Goal: Find specific page/section: Find specific page/section

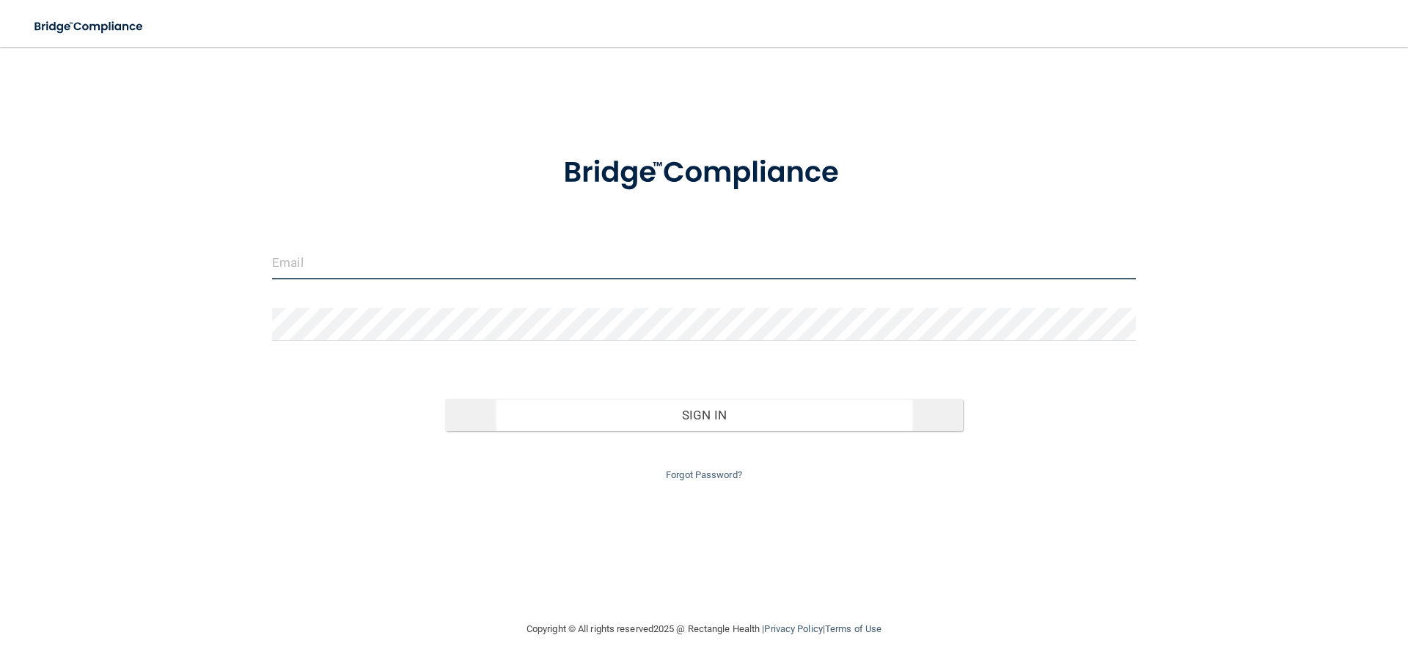
type input "[EMAIL_ADDRESS][DOMAIN_NAME]"
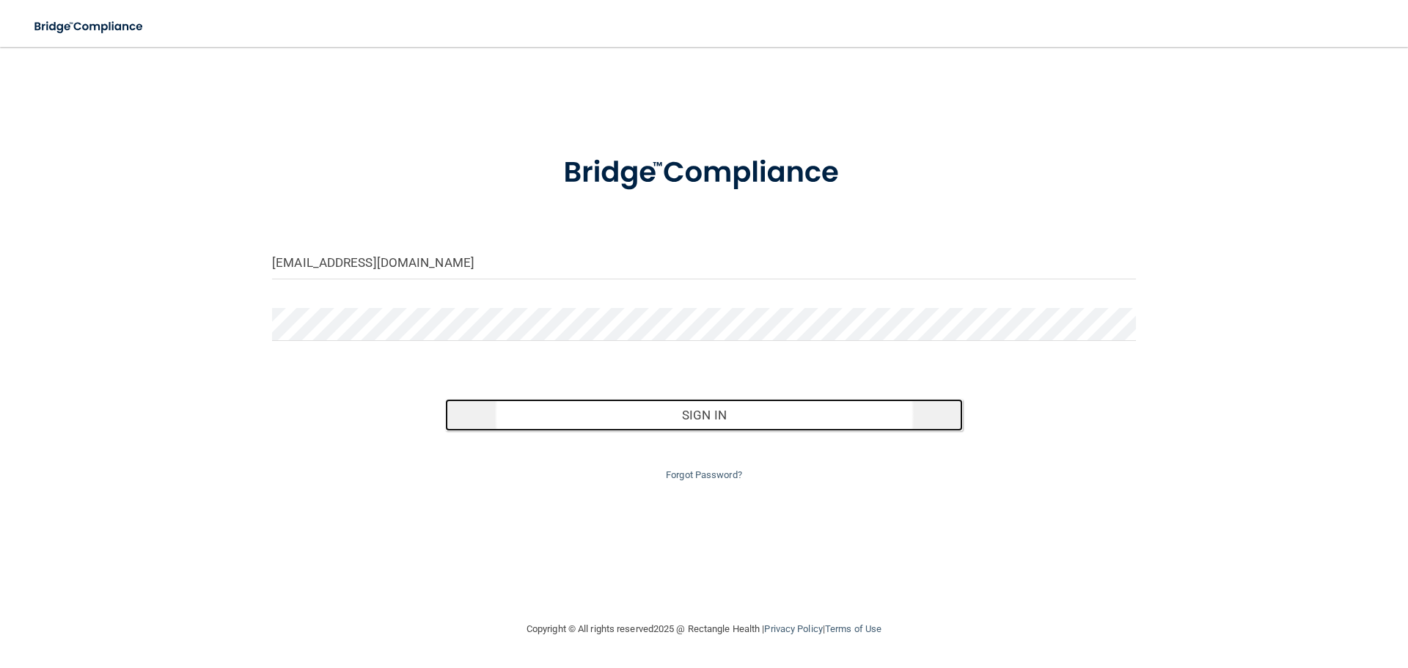
click at [606, 408] on button "Sign In" at bounding box center [704, 415] width 518 height 32
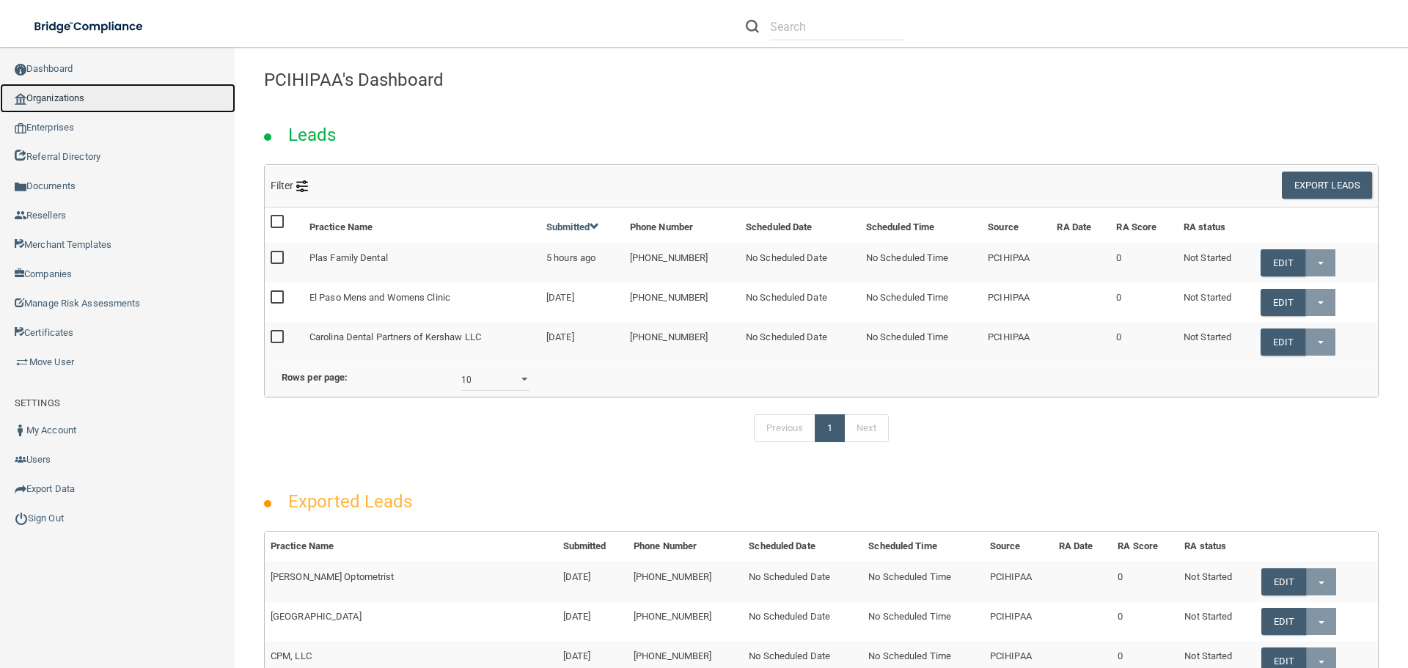
click at [91, 98] on link "Organizations" at bounding box center [117, 98] width 235 height 29
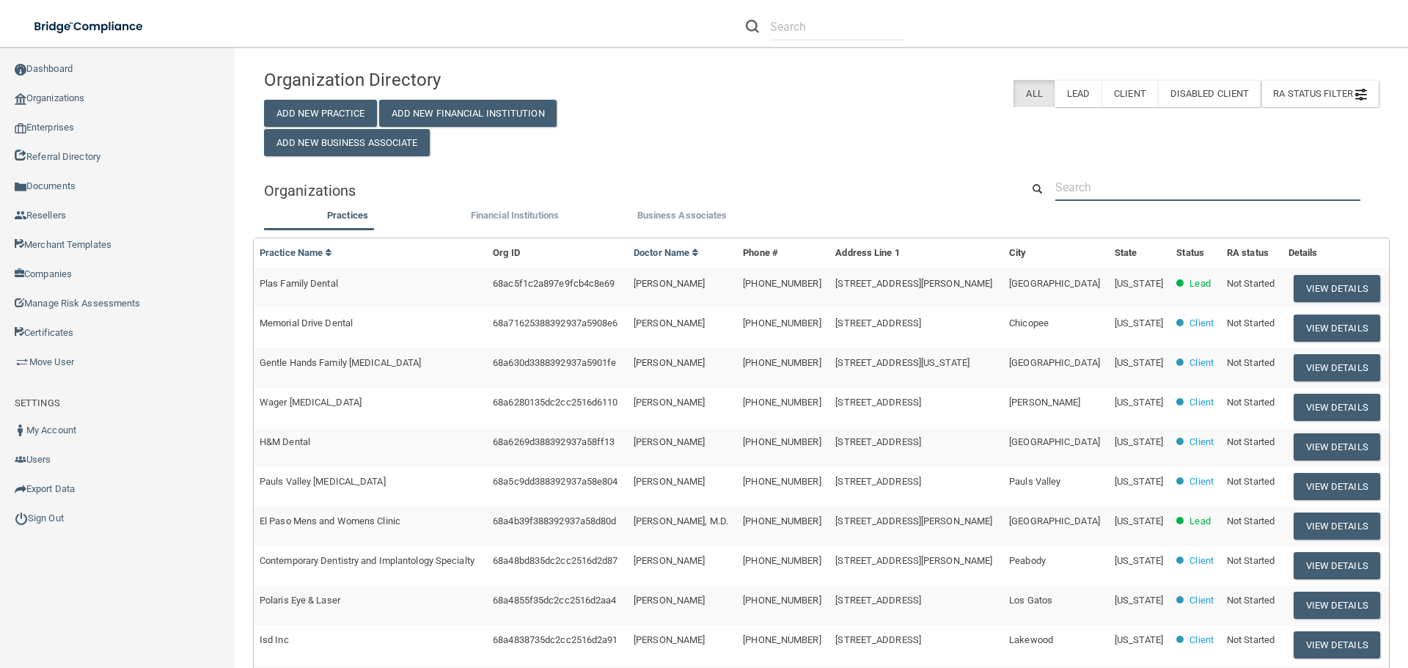
click at [1101, 188] on input "text" at bounding box center [1207, 187] width 305 height 27
paste input "AARIA DENTAL INC"
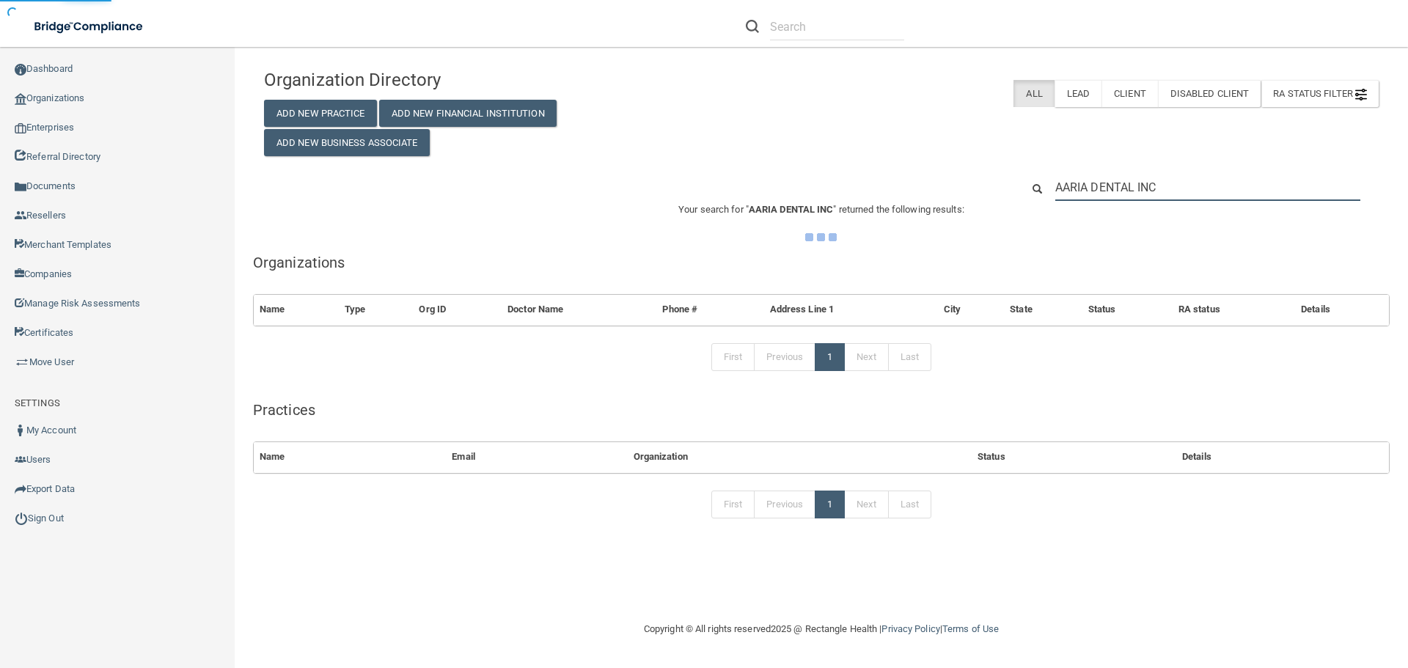
type input "AARIA DENTAL INC"
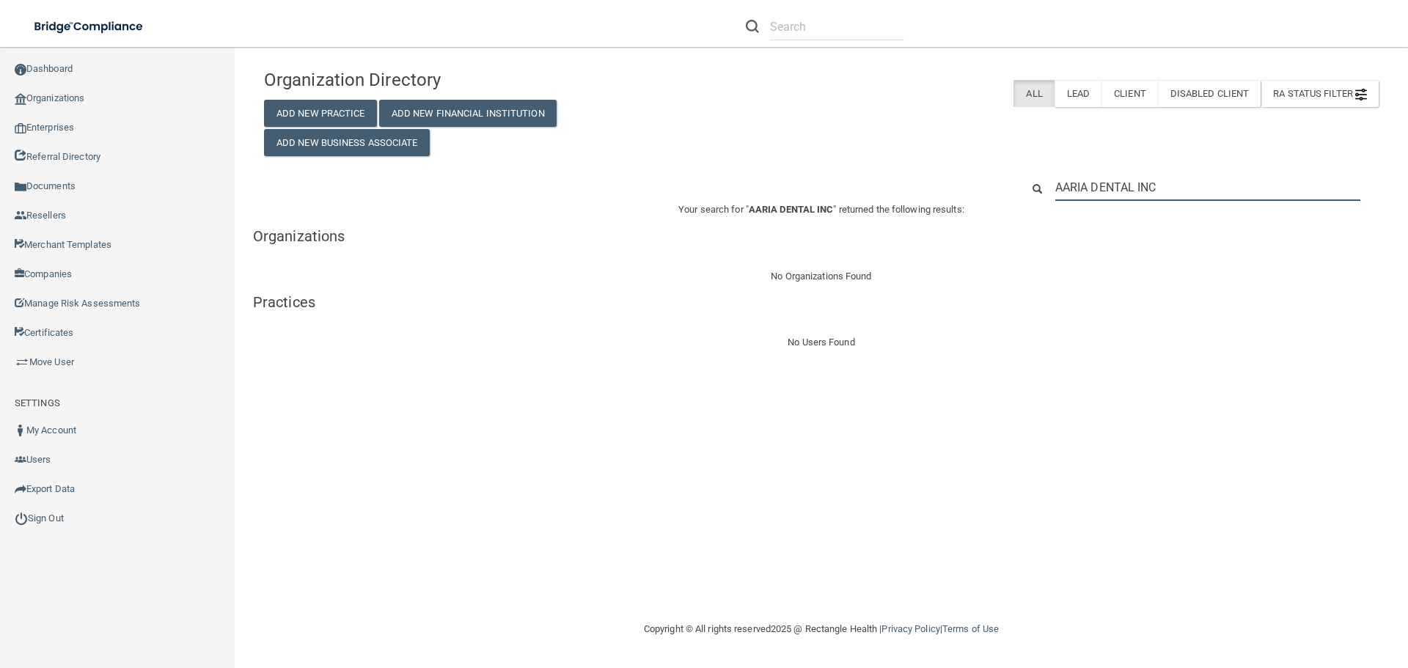
drag, startPoint x: 1189, startPoint y: 182, endPoint x: 785, endPoint y: 265, distance: 412.5
click at [787, 263] on div "Organization Directory Add New Practice Add New Financial Institution Add New B…" at bounding box center [821, 207] width 1115 height 290
paste input "[PHONE_NUMBER]"
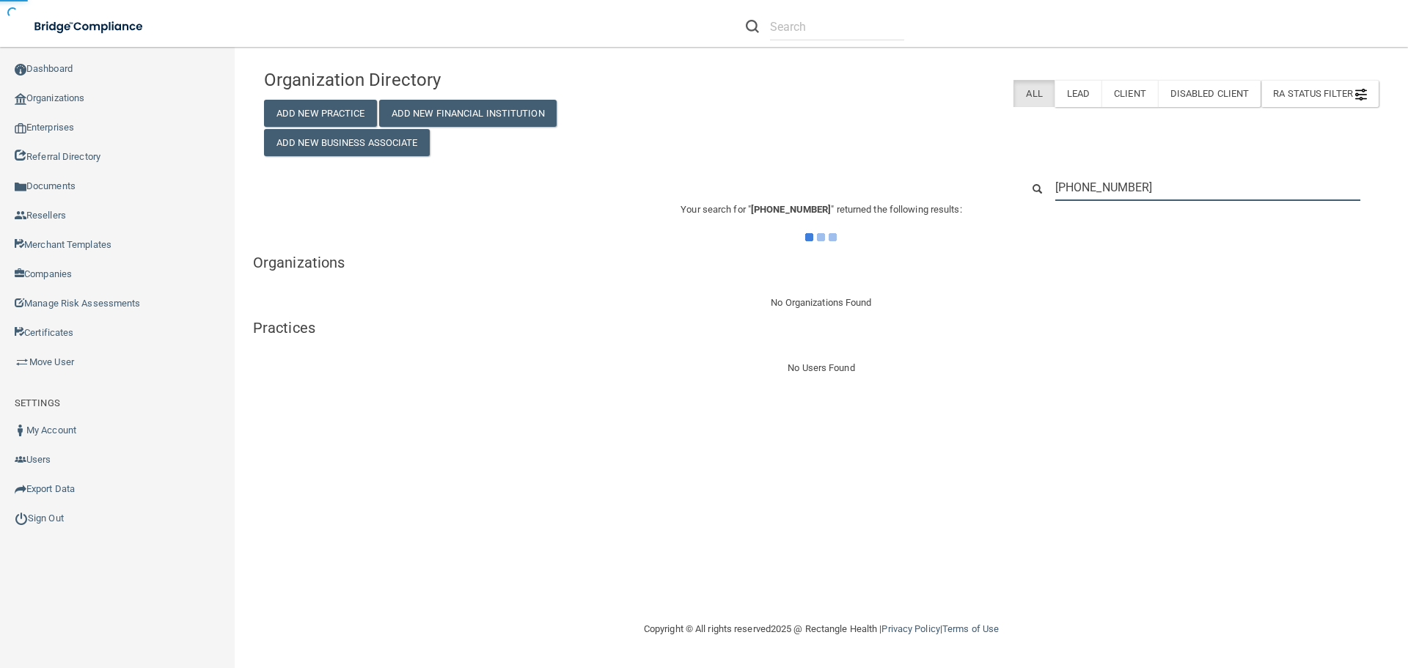
type input "[PHONE_NUMBER]"
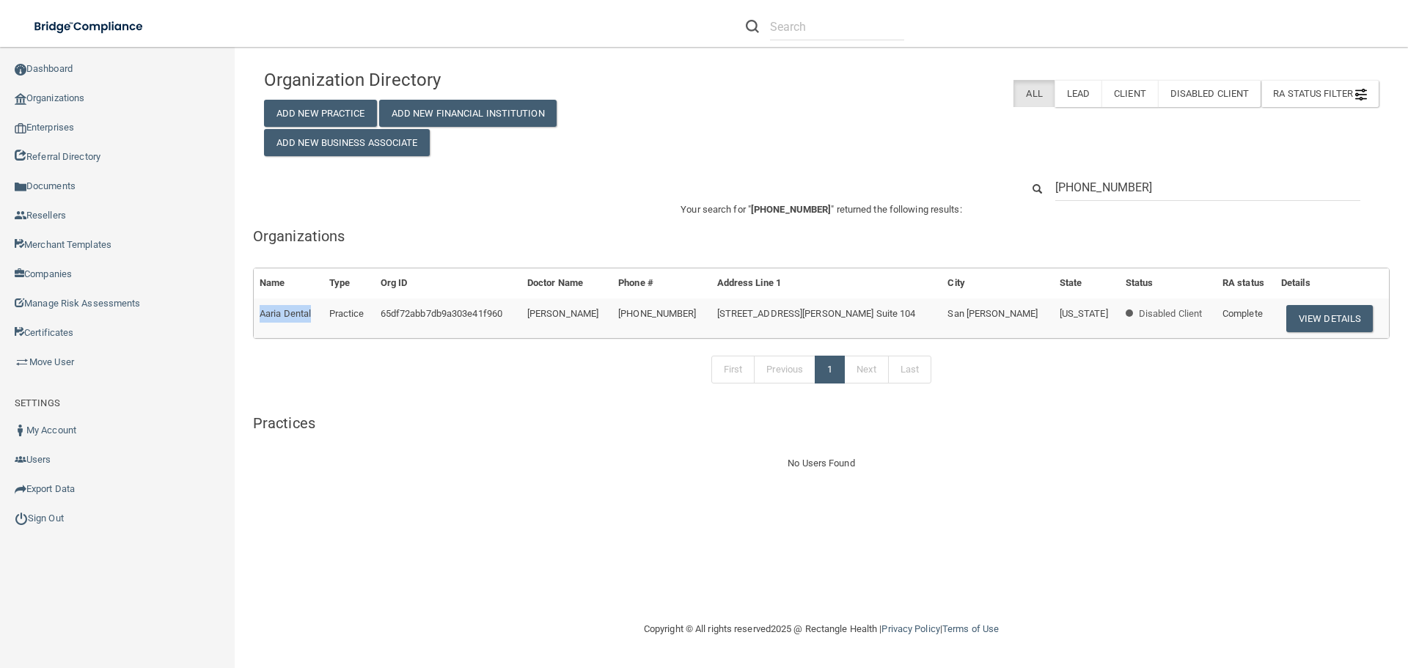
drag, startPoint x: 318, startPoint y: 315, endPoint x: 260, endPoint y: 315, distance: 57.9
click at [260, 315] on td "Aaria Dental" at bounding box center [289, 318] width 70 height 40
copy span "Aaria Dental"
drag, startPoint x: 679, startPoint y: 87, endPoint x: 703, endPoint y: 91, distance: 24.5
click at [680, 87] on div "RA Status Filter Clear Filter Incomplete Not Started Complete All Lead Client D…" at bounding box center [1011, 93] width 736 height 27
